Goal: Check status: Check status

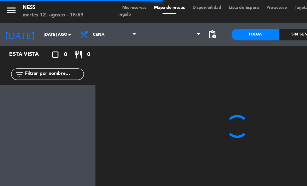
scroll to position [0, 0]
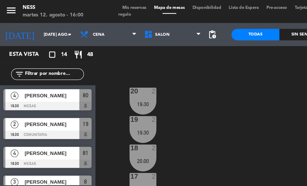
click at [98, 6] on span "Mis reservas" at bounding box center [92, 5] width 22 height 3
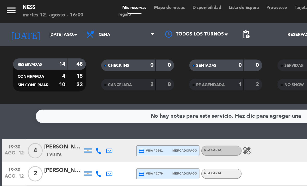
click at [117, 7] on span "Mapa de mesas" at bounding box center [115, 5] width 26 height 3
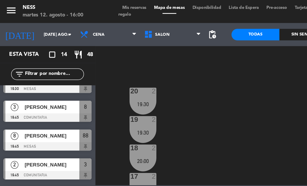
scroll to position [51, 0]
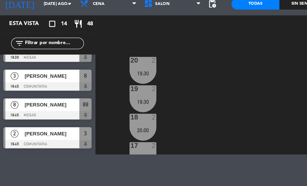
click at [45, 109] on span "[PERSON_NAME]" at bounding box center [35, 111] width 37 height 5
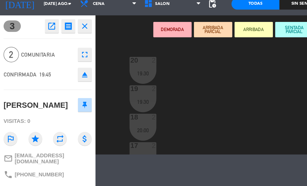
scroll to position [-1, 0]
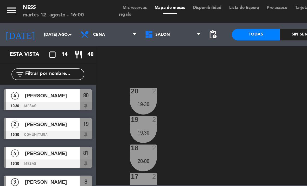
click at [126, 84] on div "20 2 19:30 1 2 20:00 19 2 19:30 2 2 20:00 18 2 20:00 3 2 19:45 17 2 20:00 4 2 1…" at bounding box center [187, 87] width 239 height 75
click at [97, 5] on span "Mis reservas" at bounding box center [92, 5] width 22 height 3
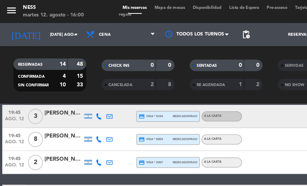
scroll to position [77, 0]
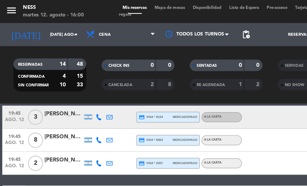
click at [122, 5] on span "Mapa de mesas" at bounding box center [115, 5] width 26 height 3
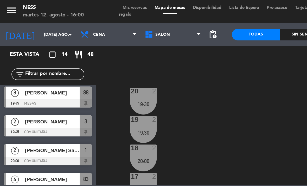
scroll to position [80, 0]
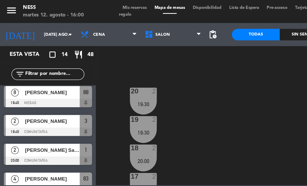
click at [45, 85] on div "[PERSON_NAME]" at bounding box center [35, 82] width 38 height 9
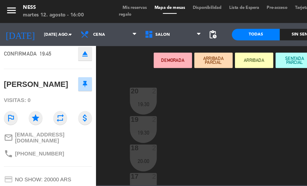
scroll to position [35, 0]
click at [35, 103] on span "[PHONE_NUMBER]" at bounding box center [26, 104] width 33 height 4
click at [27, 104] on span "[PHONE_NUMBER]" at bounding box center [26, 104] width 33 height 4
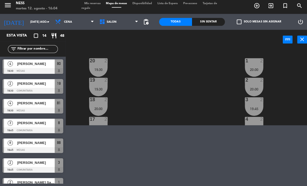
click at [192, 84] on div "20 2 19:30 1 2 20:00 19 2 19:30 2 2 20:00 18 2 20:00 3 2 19:45 17 2 20:00 4 2 1…" at bounding box center [187, 87] width 239 height 75
